Goal: Task Accomplishment & Management: Use online tool/utility

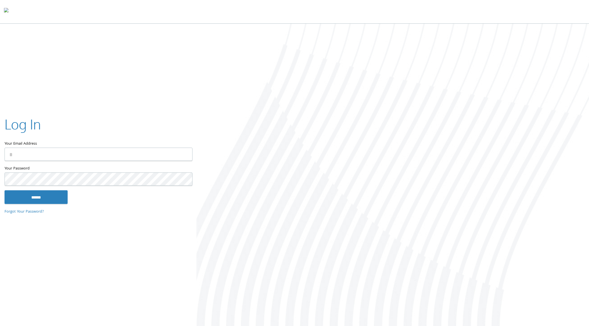
click at [84, 151] on input "Your Email Address" at bounding box center [99, 154] width 188 height 13
click at [0, 325] on com-1password-button at bounding box center [0, 327] width 0 height 0
type input "**********"
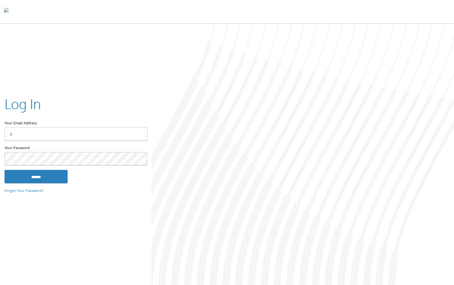
type input "**********"
